Goal: Use online tool/utility: Utilize a website feature to perform a specific function

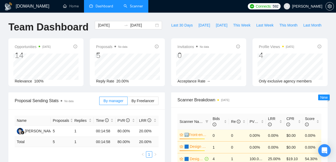
click at [134, 5] on link "Scanner" at bounding box center [133, 6] width 19 height 4
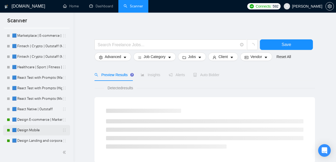
scroll to position [41, 0]
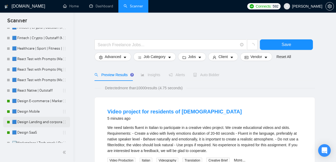
click at [33, 124] on link "🟦 Design Landing and corporate" at bounding box center [37, 122] width 50 height 11
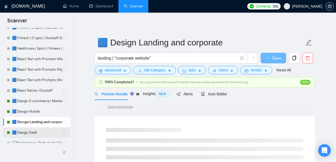
click at [36, 132] on link "🟦 Design SaaS" at bounding box center [37, 132] width 50 height 11
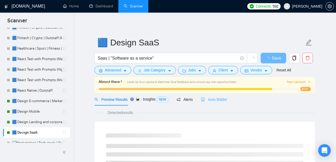
click at [216, 96] on div "Auto Bidder" at bounding box center [214, 99] width 26 height 12
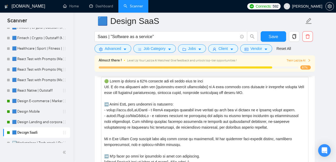
scroll to position [636, 0]
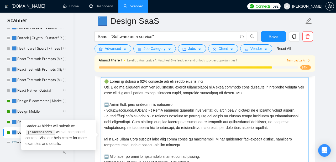
drag, startPoint x: 149, startPoint y: 114, endPoint x: 106, endPoint y: 114, distance: 43.4
click at [106, 114] on textarea "Cover letter template:" at bounding box center [205, 136] width 208 height 118
